Goal: Task Accomplishment & Management: Use online tool/utility

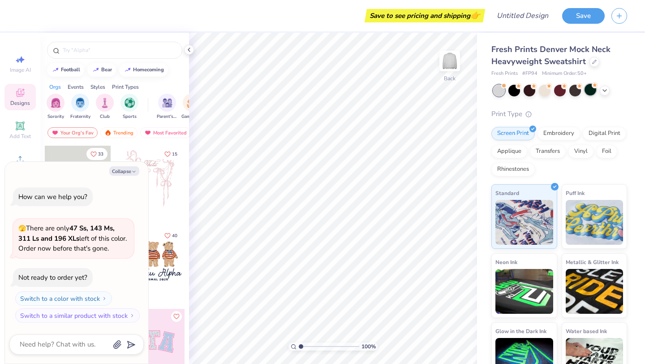
click at [587, 92] on div at bounding box center [591, 90] width 12 height 12
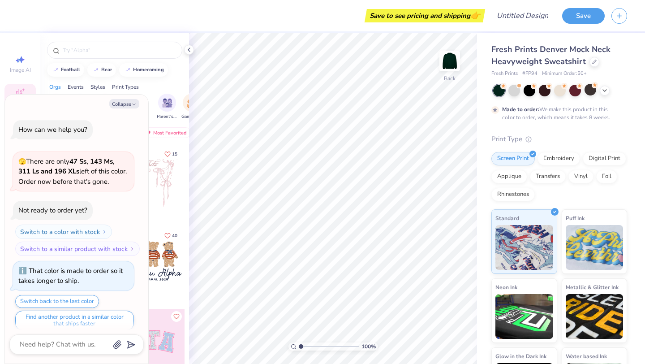
scroll to position [7, 0]
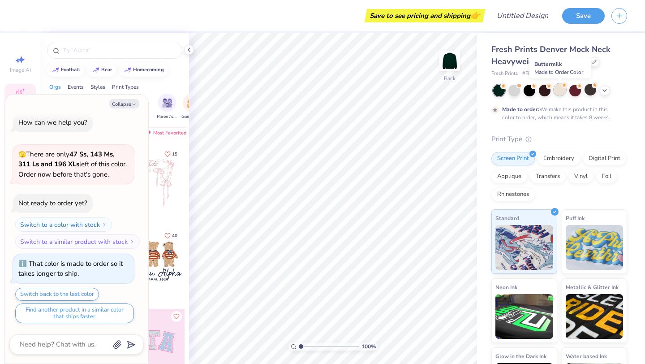
click at [559, 90] on div at bounding box center [560, 90] width 12 height 12
click at [573, 91] on div at bounding box center [576, 90] width 12 height 12
click at [515, 91] on div at bounding box center [515, 90] width 12 height 12
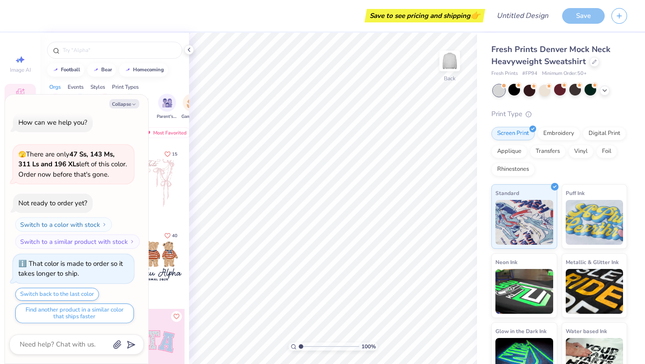
scroll to position [169, 0]
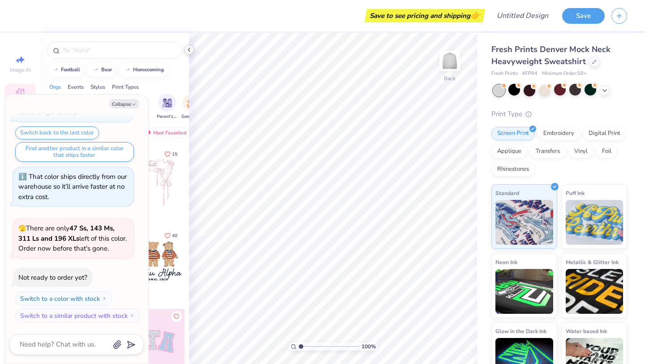
click at [188, 47] on icon at bounding box center [189, 49] width 7 height 7
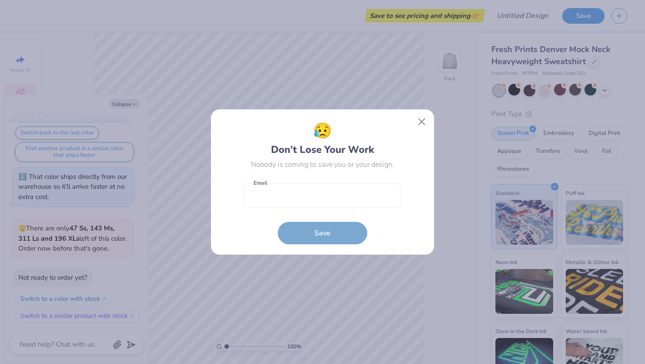
click at [360, 81] on div "😥 Don’t Lose Your Work Nobody is coming to save you or your design. Email is a …" at bounding box center [322, 182] width 645 height 364
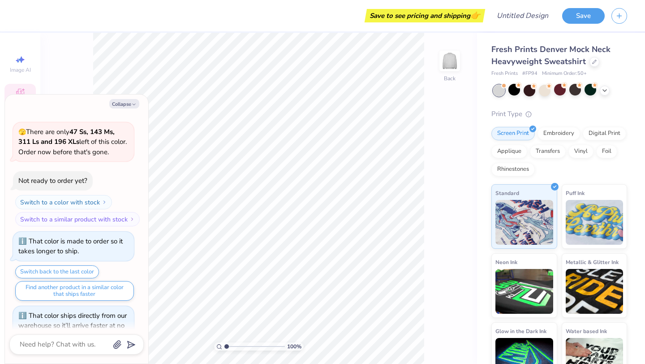
scroll to position [0, 0]
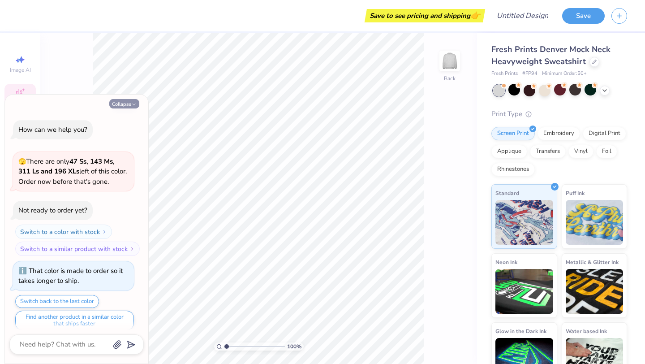
click at [134, 103] on icon "button" at bounding box center [133, 104] width 5 height 5
type textarea "x"
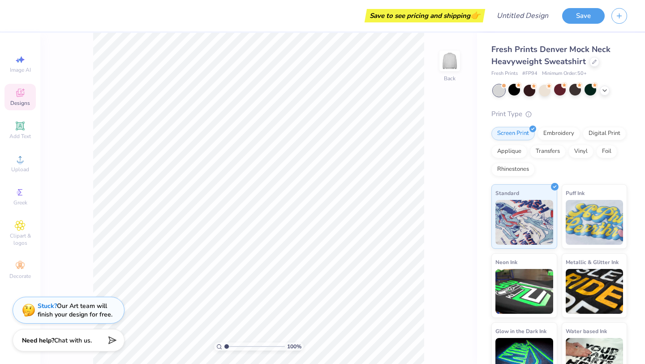
scroll to position [23, 0]
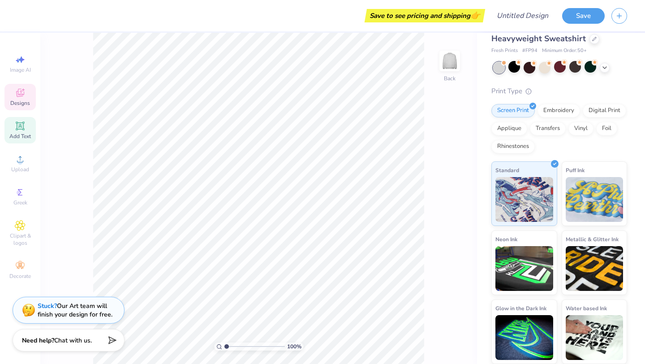
click at [21, 127] on icon at bounding box center [20, 125] width 9 height 9
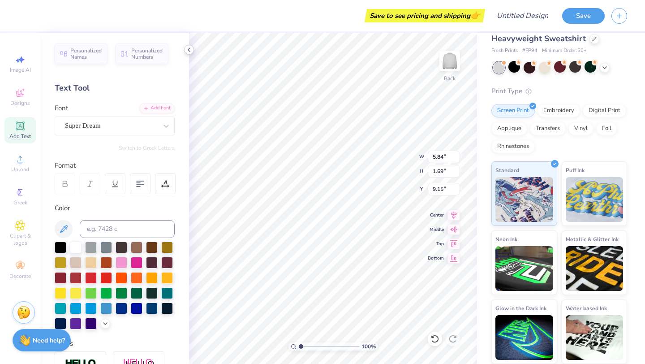
click at [187, 49] on icon at bounding box center [189, 49] width 7 height 7
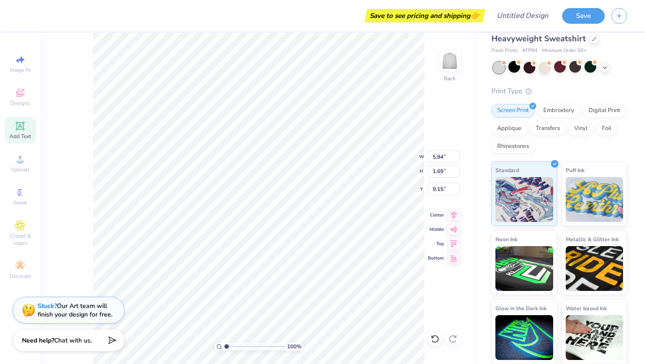
type textarea "X"
click at [63, 111] on div "100 % Back W 5.84 5.84 " H 1.69 1.69 " Y 9.15 9.15 " Center Middle Top Bottom" at bounding box center [258, 198] width 437 height 331
click at [24, 105] on span "Designs" at bounding box center [20, 102] width 20 height 7
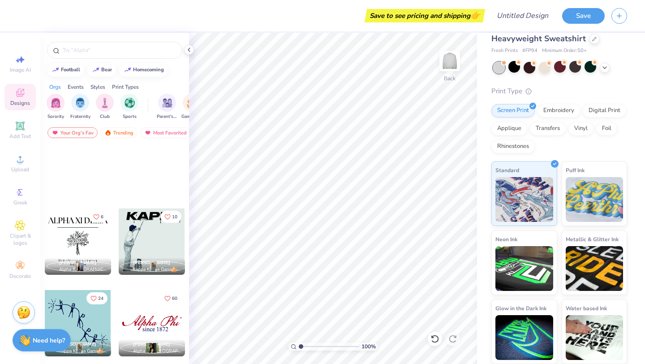
scroll to position [0, 0]
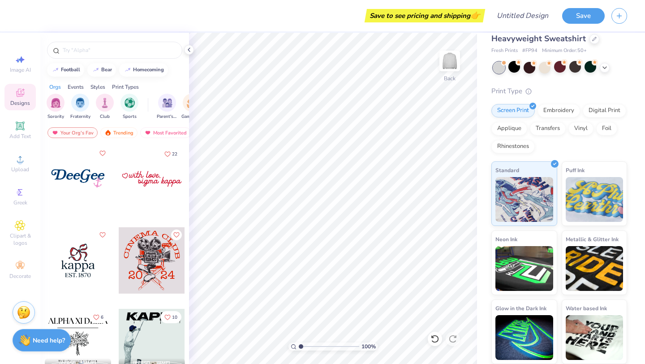
click at [78, 176] on div at bounding box center [78, 179] width 66 height 66
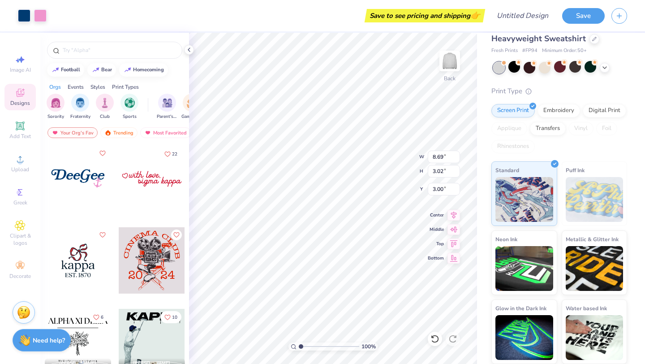
click at [157, 183] on div at bounding box center [152, 179] width 66 height 66
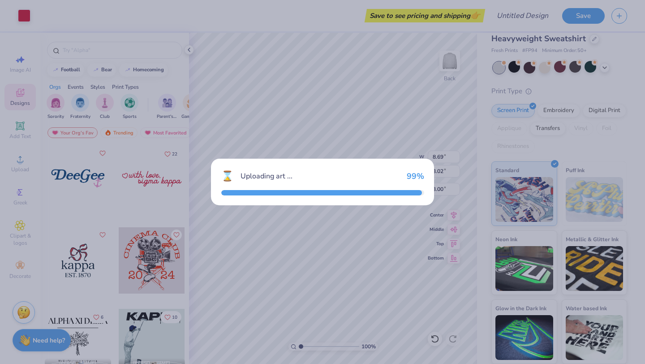
type input "8.58"
type input "2.16"
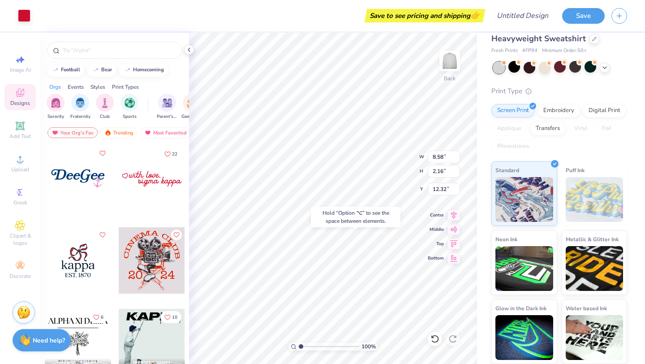
type input "12.32"
type input "8.69"
type input "3.02"
type input "3.00"
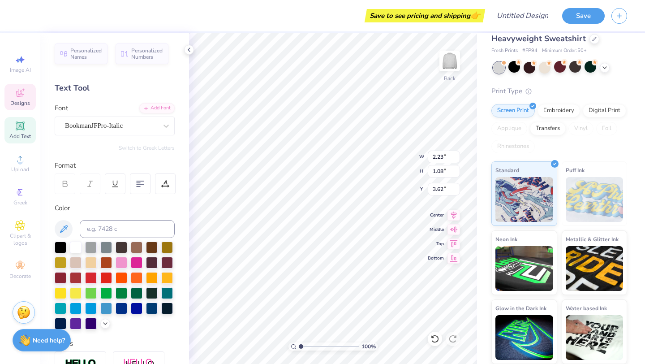
scroll to position [0, 1]
type textarea "usf dance"
type input "3.82"
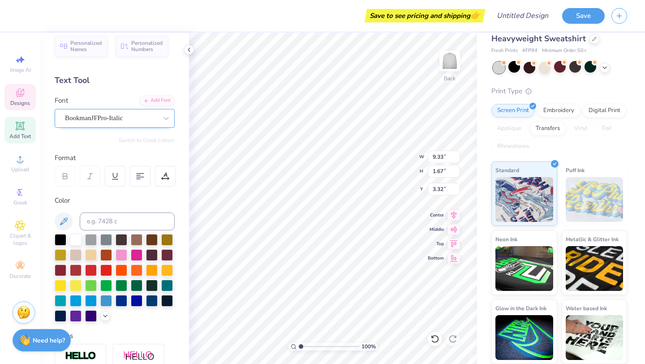
click at [156, 117] on div "BookmanJFPro-Italic" at bounding box center [111, 118] width 94 height 14
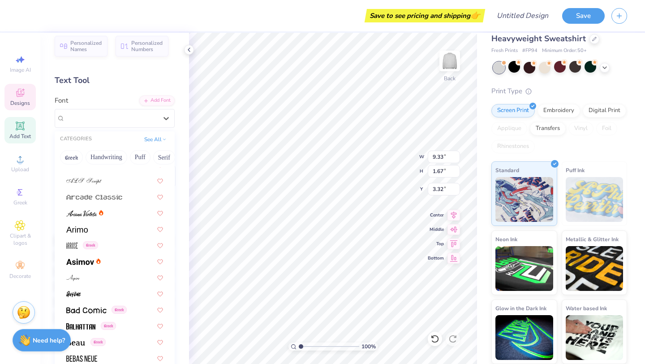
scroll to position [414, 0]
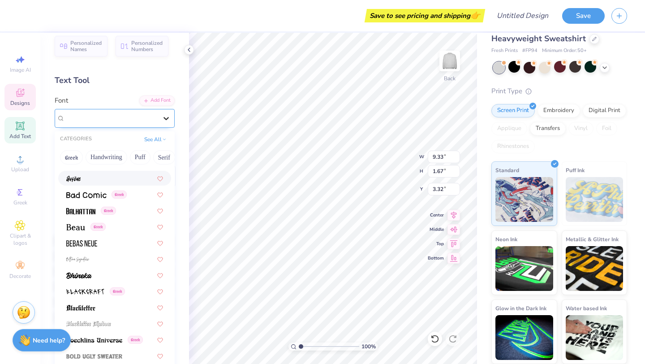
click at [166, 117] on icon at bounding box center [166, 118] width 9 height 9
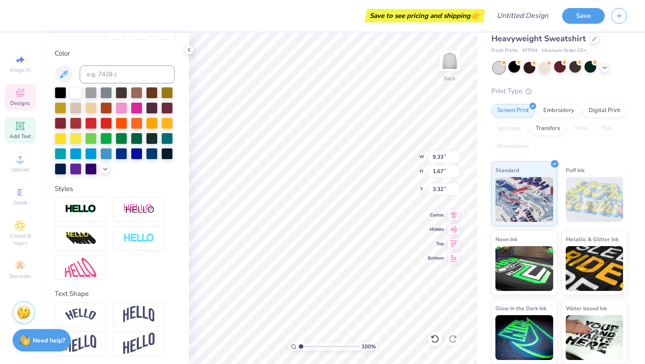
scroll to position [157, 0]
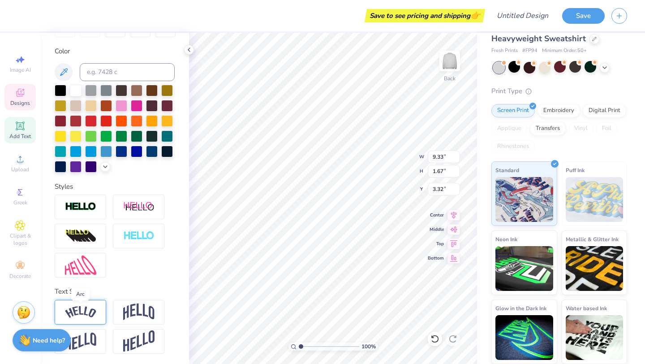
click at [88, 310] on img at bounding box center [80, 312] width 31 height 12
type input "10.55"
type input "2.95"
type input "2.68"
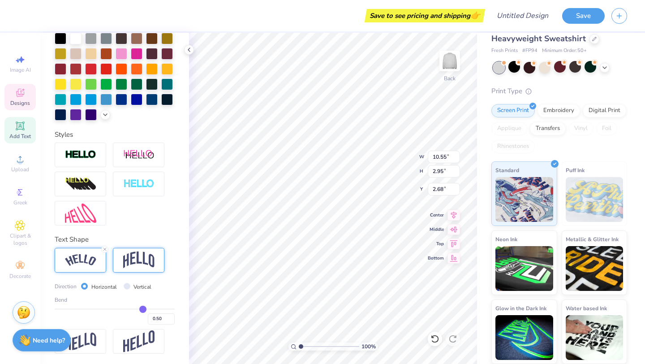
scroll to position [209, 0]
type input "0.53"
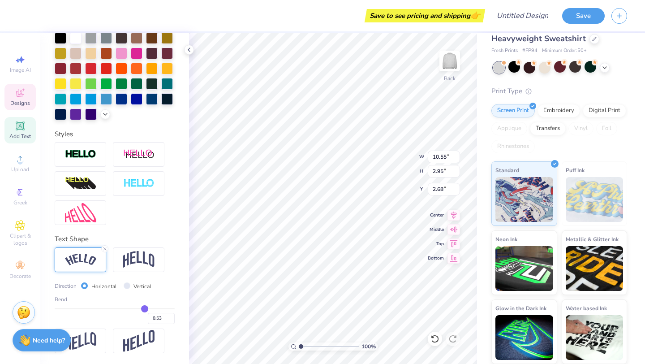
type input "0.51"
type input "0.49"
type input "0.47"
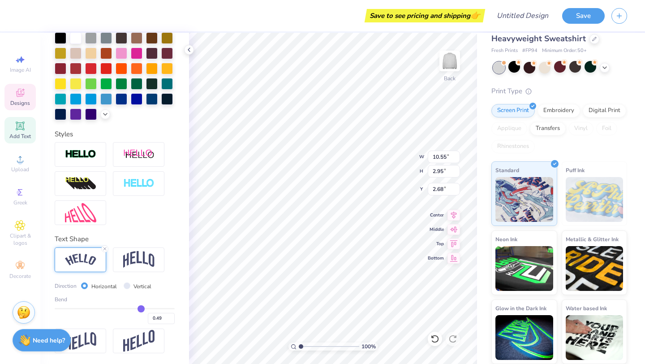
type input "0.47"
type input "0.45"
type input "0.43"
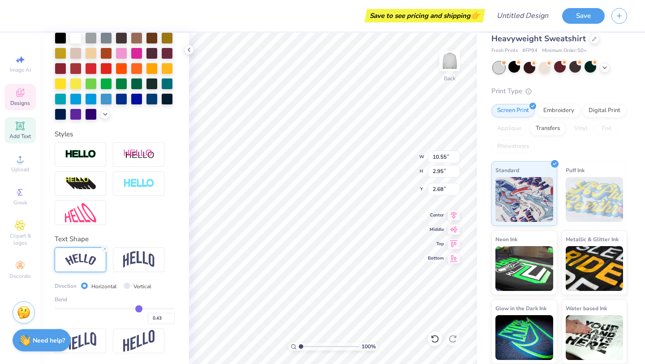
type input "0.41"
type input "0.4"
type input "0.40"
type input "0.37"
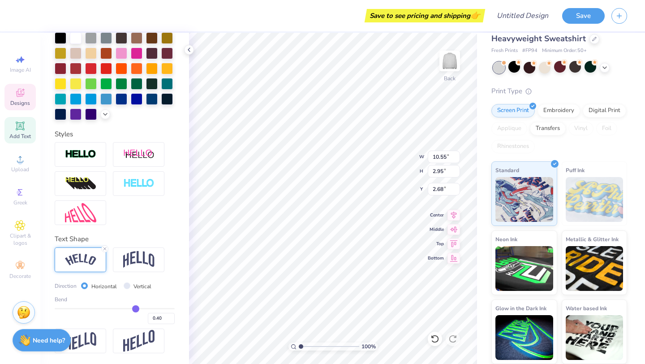
type input "0.37"
type input "0.35"
type input "0.33"
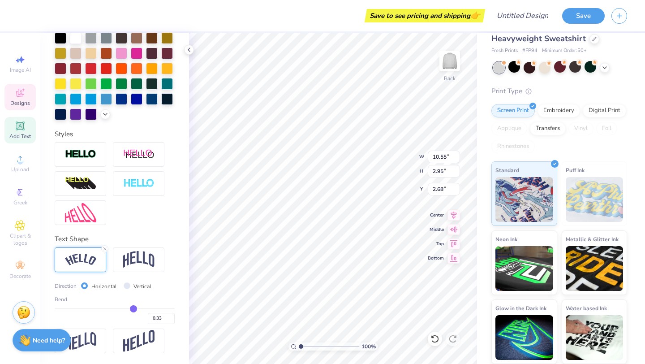
type input "0.31"
type input "0.28"
type input "0.26"
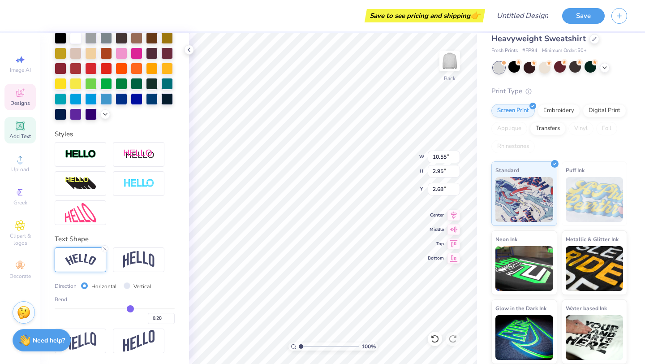
type input "0.26"
type input "0.23"
type input "0.21"
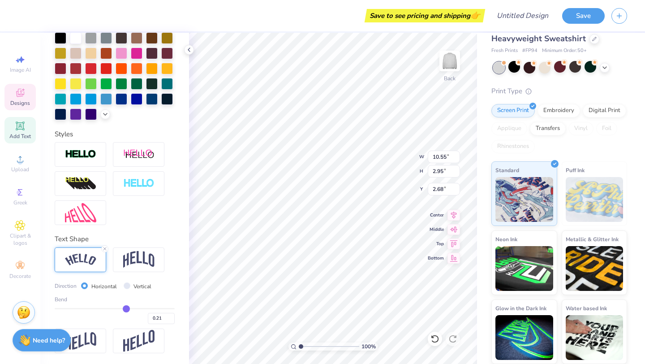
type input "0.19"
type input "0.16"
type input "0.14"
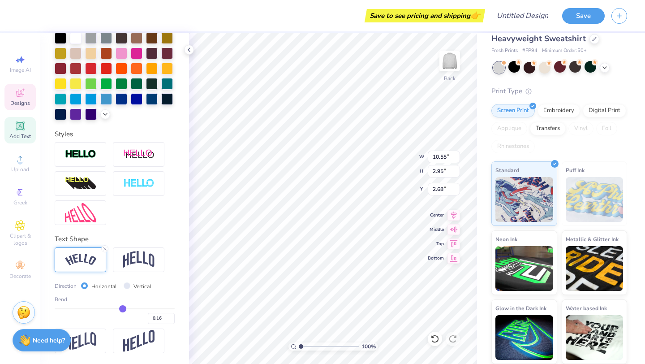
type input "0.14"
type input "0.11"
type input "0.09"
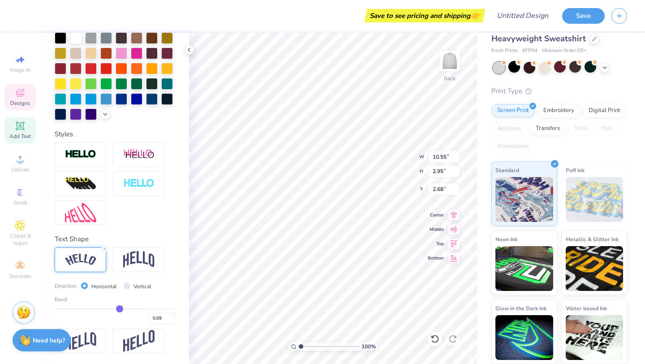
type input "0.06"
type input "0.04"
type input "0.02"
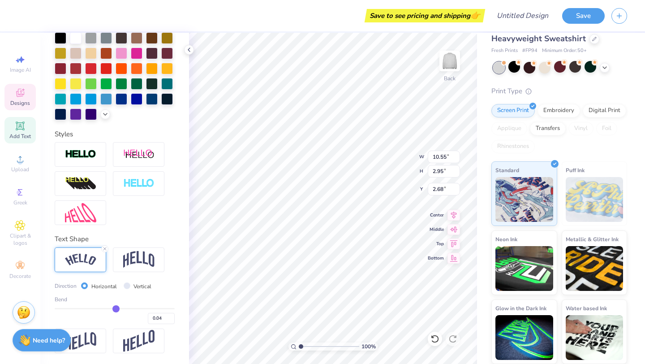
type input "0.02"
type input "0"
type input "0.00"
type input "-0.01"
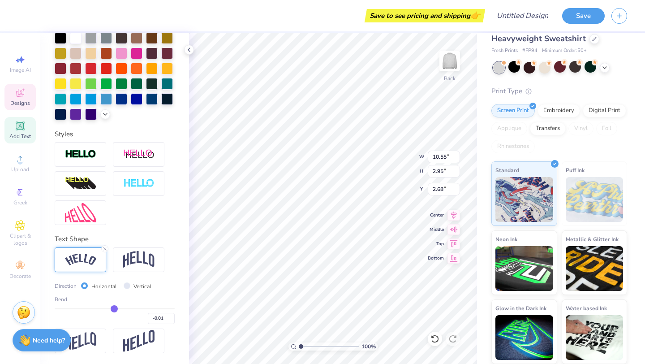
drag, startPoint x: 145, startPoint y: 308, endPoint x: 114, endPoint y: 306, distance: 31.0
type input "-0.01"
click at [114, 308] on input "range" at bounding box center [115, 308] width 120 height 1
type input "9.37"
type input "1.67"
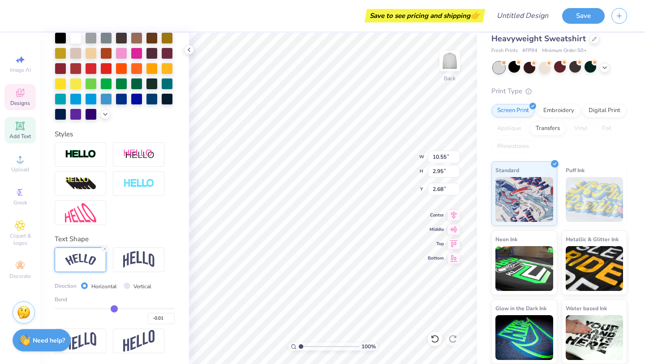
type input "3.32"
type input "-0.2"
type input "-0.20"
type input "-0.21"
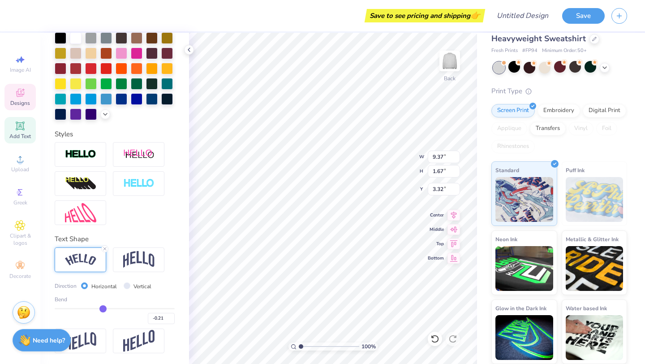
type input "-0.21"
drag, startPoint x: 114, startPoint y: 306, endPoint x: 102, endPoint y: 304, distance: 11.9
click at [102, 304] on div "Bend -0.21" at bounding box center [115, 309] width 120 height 29
type input "10.16"
type input "1.70"
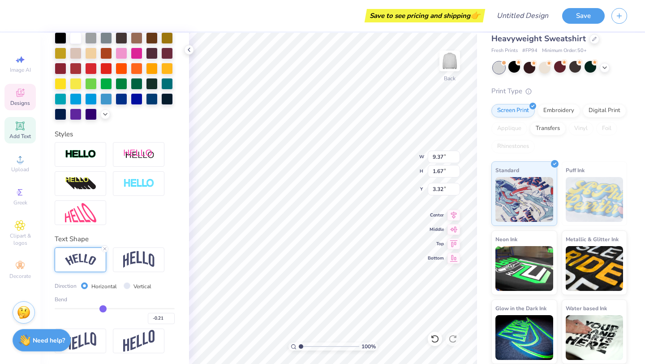
type input "3.30"
drag, startPoint x: 102, startPoint y: 304, endPoint x: 71, endPoint y: 307, distance: 31.1
click at [72, 308] on div "Bend -0.21" at bounding box center [115, 309] width 120 height 29
type input "-0.25"
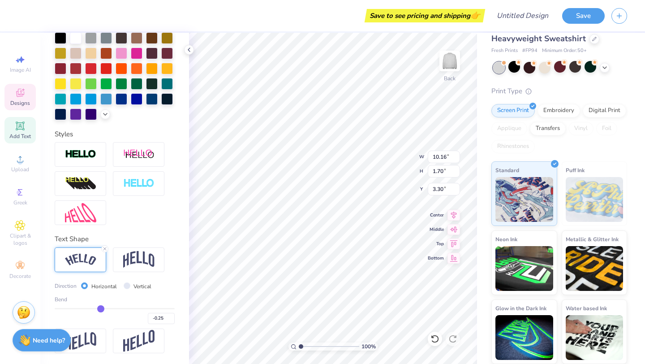
type input "-0.26"
type input "-0.27"
type input "-0.28"
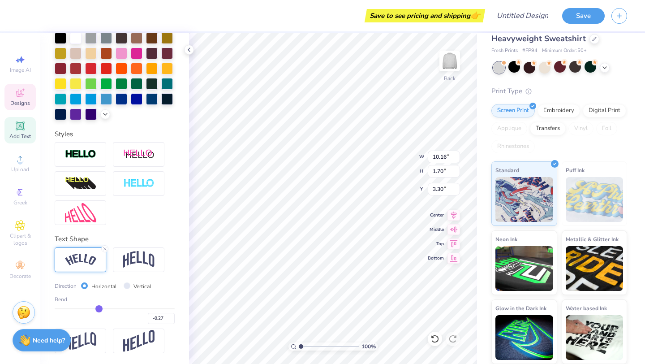
type input "-0.28"
type input "-0.3"
type input "-0.30"
type input "-0.33"
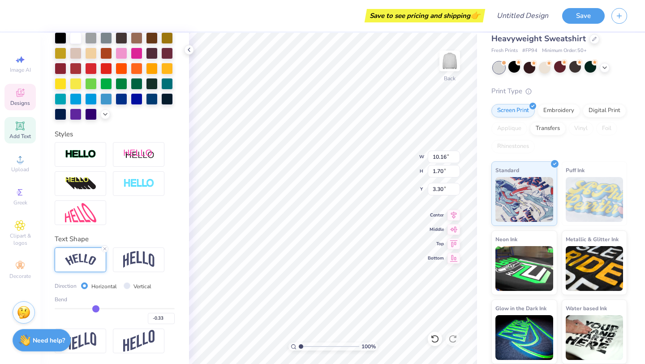
type input "-0.36"
type input "-0.39"
type input "-0.42"
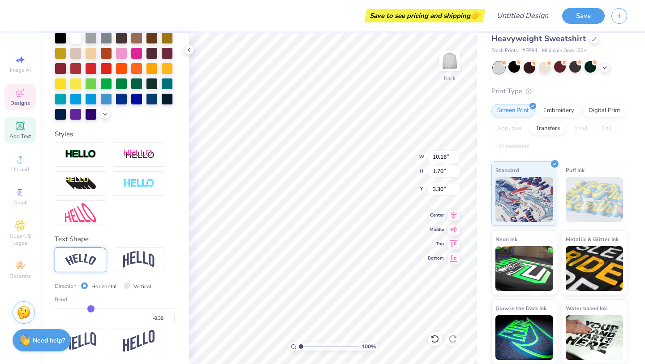
type input "-0.42"
type input "-0.45"
type input "-0.47"
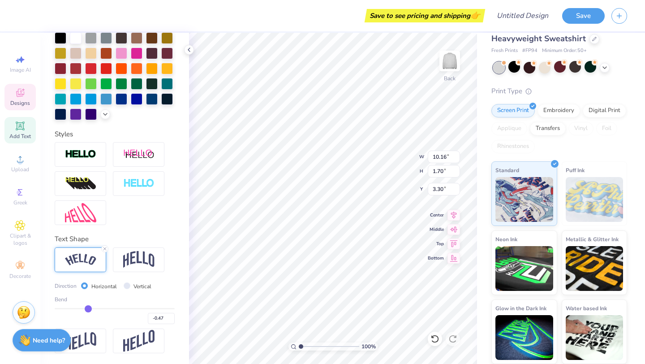
type input "-0.49"
type input "-0.5"
type input "-0.50"
type input "-0.51"
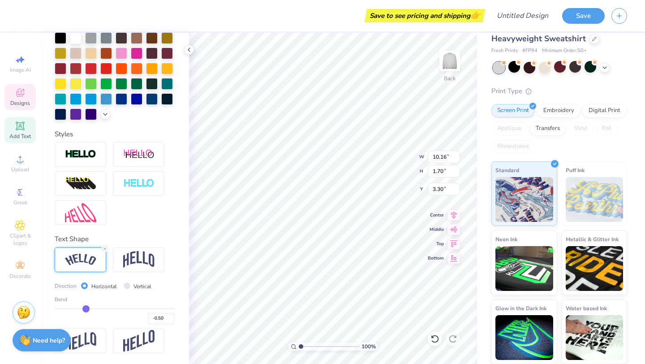
type input "-0.51"
type input "-0.52"
type input "-0.53"
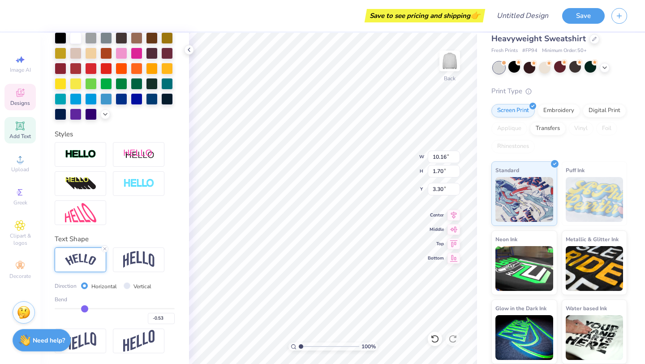
type input "-0.54"
type input "-0.55"
type input "-0.56"
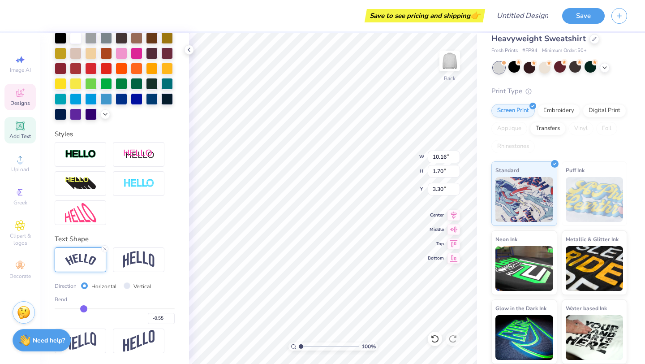
type input "-0.56"
type input "-0.57"
type input "-0.58"
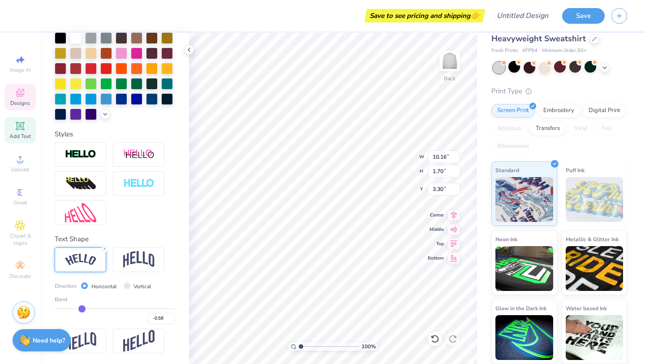
type input "-0.59"
drag, startPoint x: 101, startPoint y: 309, endPoint x: 81, endPoint y: 309, distance: 19.7
type input "-0.59"
click at [82, 309] on input "range" at bounding box center [115, 308] width 120 height 1
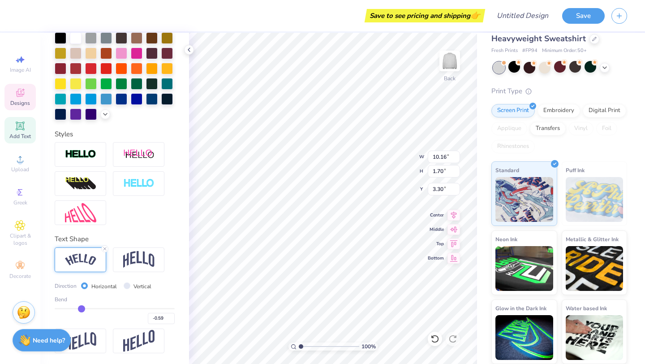
type input "11.57"
type input "3.04"
type input "2.63"
type input "-0.58"
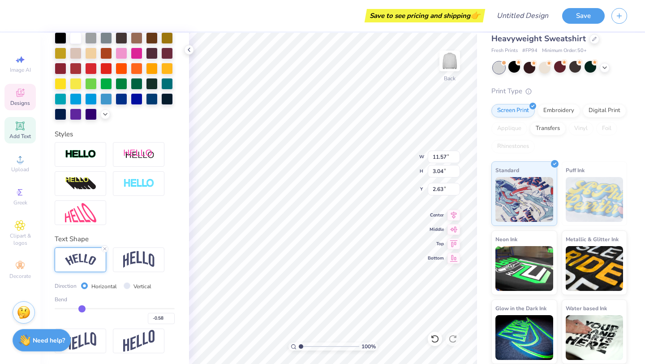
type input "-0.55"
type input "-0.52"
type input "-0.5"
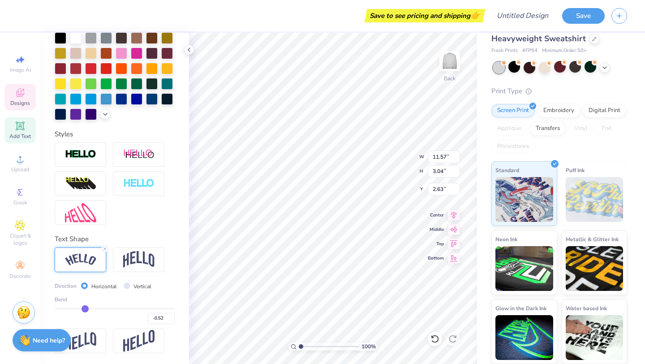
type input "-0.50"
type input "-0.47"
type input "-0.44"
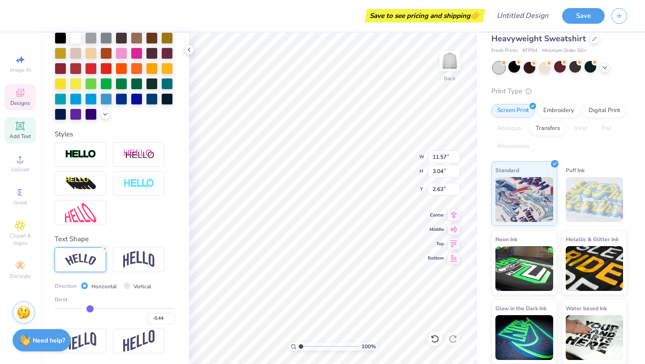
type input "-0.42"
type input "-0.4"
type input "-0.40"
type input "-0.38"
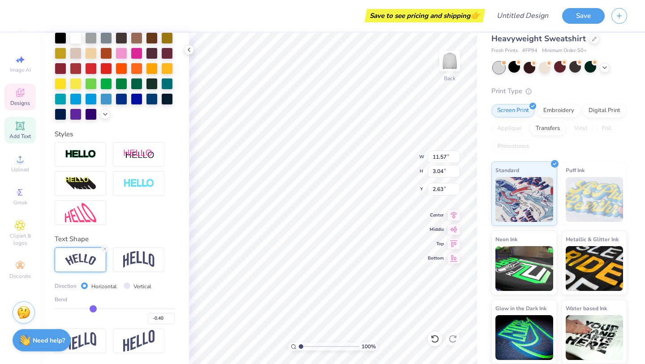
type input "-0.38"
type input "-0.37"
type input "-0.36"
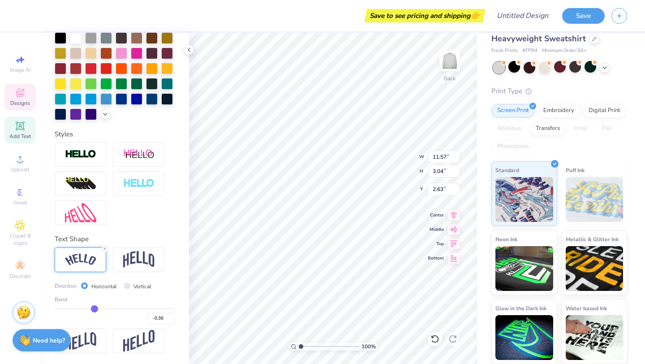
type input "-0.35"
type input "-0.34"
type input "-0.33"
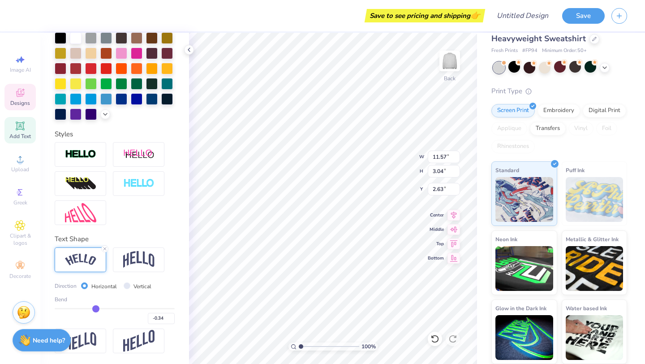
type input "-0.33"
type input "-0.32"
drag, startPoint x: 81, startPoint y: 309, endPoint x: 96, endPoint y: 308, distance: 15.3
type input "-0.32"
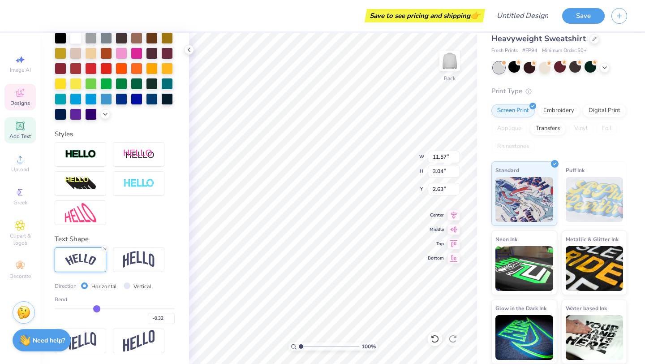
click at [96, 308] on input "range" at bounding box center [115, 308] width 120 height 1
type input "10.61"
type input "1.74"
type input "3.28"
type input "4.82"
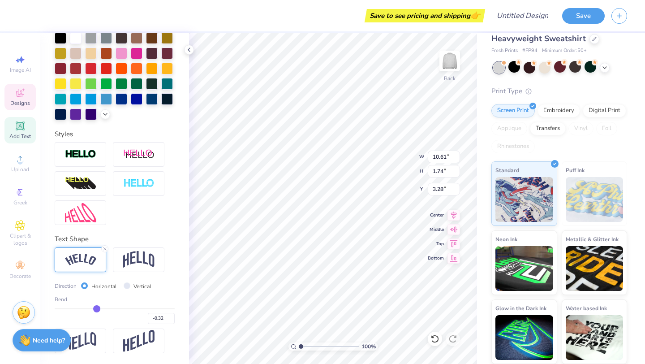
type input "0.79"
type input "4.41"
type input "2.18"
type input "2.48"
click at [387, 156] on div "100 % Back W 4.41 4.41 " H 2.18 2.18 " Y 2.48 2.48 " Center Middle Top Bottom" at bounding box center [333, 198] width 288 height 331
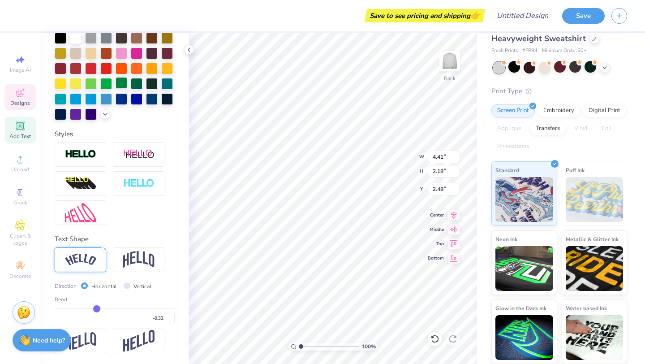
click at [121, 83] on div at bounding box center [122, 83] width 12 height 12
click at [136, 85] on div at bounding box center [137, 83] width 12 height 12
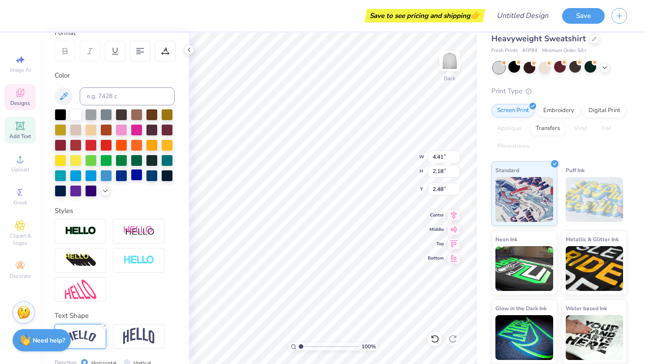
scroll to position [129, 0]
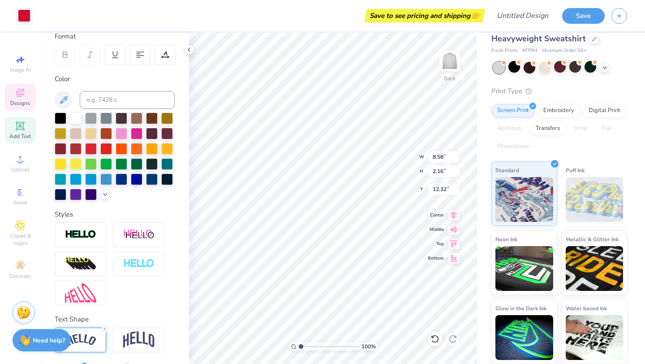
type input "8.58"
type input "2.16"
type input "12.32"
type textarea "love,"
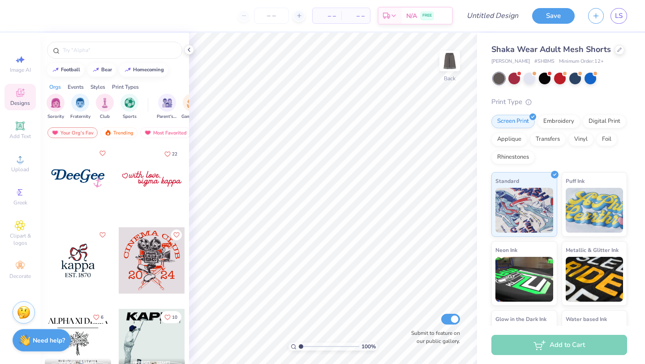
click at [78, 250] on div at bounding box center [78, 260] width 66 height 66
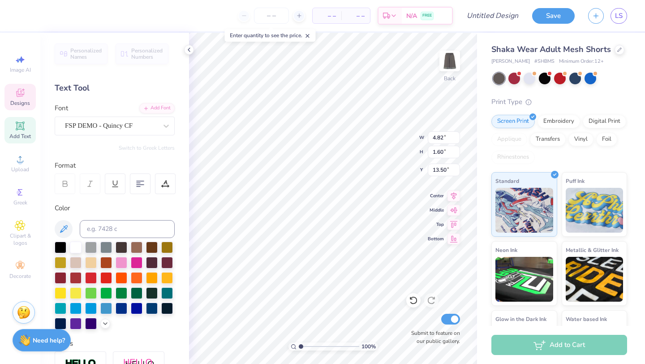
type textarea "usf dance"
click at [428, 336] on div "100 % Back W 7.62 7.62 " H 1.30 1.30 " Y 13.65 13.65 " Center Middle Top Bottom…" at bounding box center [333, 198] width 288 height 331
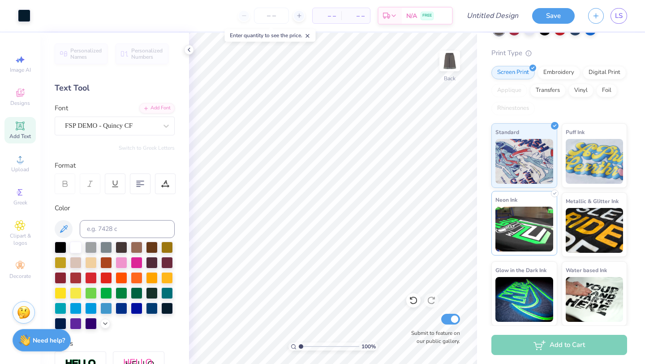
scroll to position [0, 0]
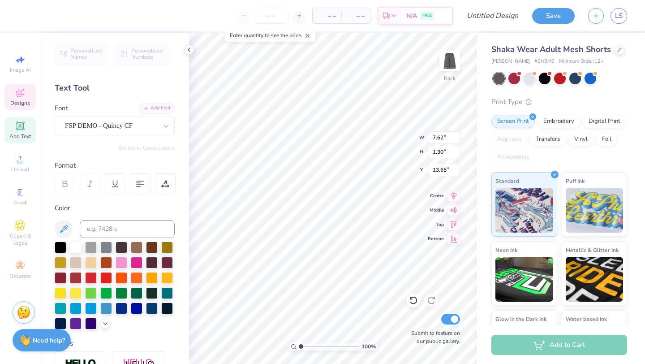
type input "7.56"
type input "1.32"
type input "7.62"
type input "16.12"
click at [74, 244] on div at bounding box center [76, 247] width 12 height 12
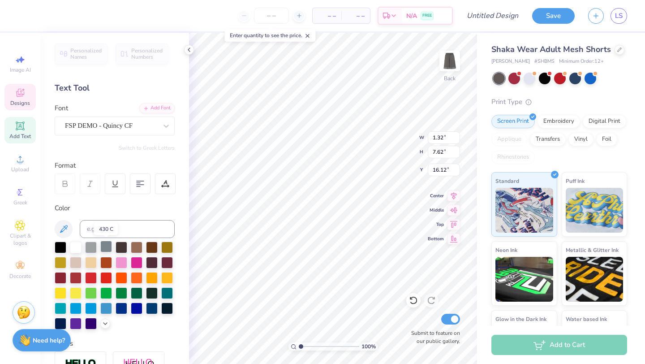
click at [103, 243] on div at bounding box center [106, 247] width 12 height 12
click at [93, 244] on div at bounding box center [91, 247] width 12 height 12
click at [121, 249] on div at bounding box center [122, 247] width 12 height 12
type input "15.85"
click at [422, 309] on div "100 % Back W 1.32 1.32 " H 7.62 7.62 " Y 15.85 15.85 " Center Middle Top Bottom…" at bounding box center [333, 198] width 288 height 331
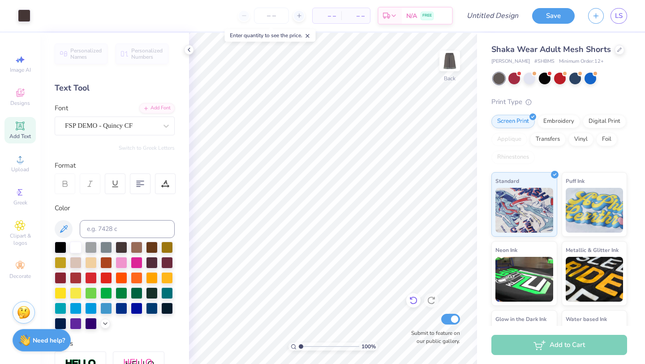
click at [431, 304] on div "100 % Back Submit to feature on our public gallery." at bounding box center [333, 198] width 288 height 331
